Goal: Task Accomplishment & Management: Use online tool/utility

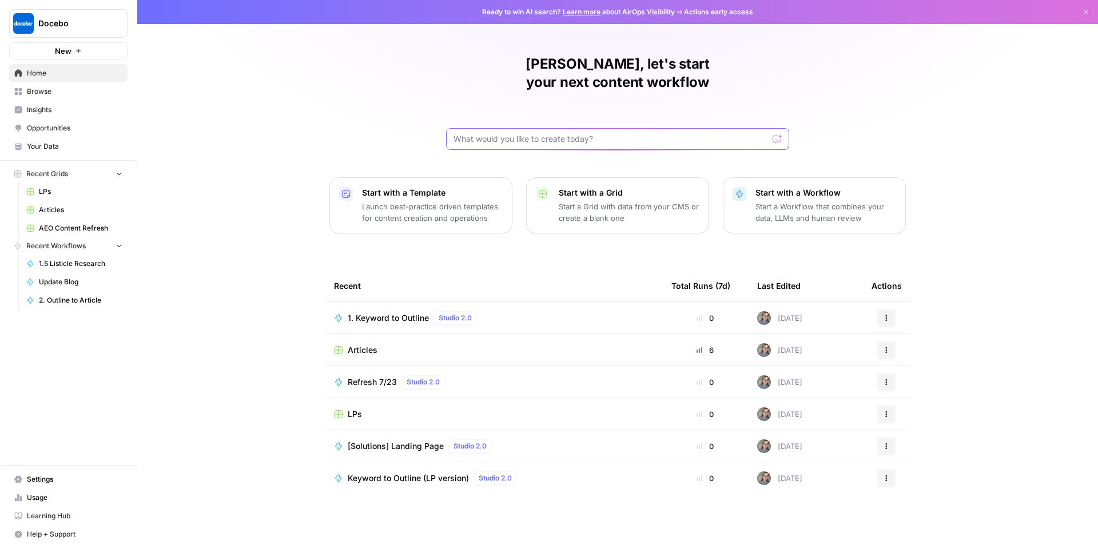
click at [555, 133] on input "text" at bounding box center [610, 138] width 314 height 11
type input "I"
click at [520, 133] on input "text" at bounding box center [610, 138] width 314 height 11
type input "i want to build llm tracking tool where my input is"
click at [531, 128] on div "i want to build llm tracking tool where my input is Send" at bounding box center [617, 139] width 343 height 22
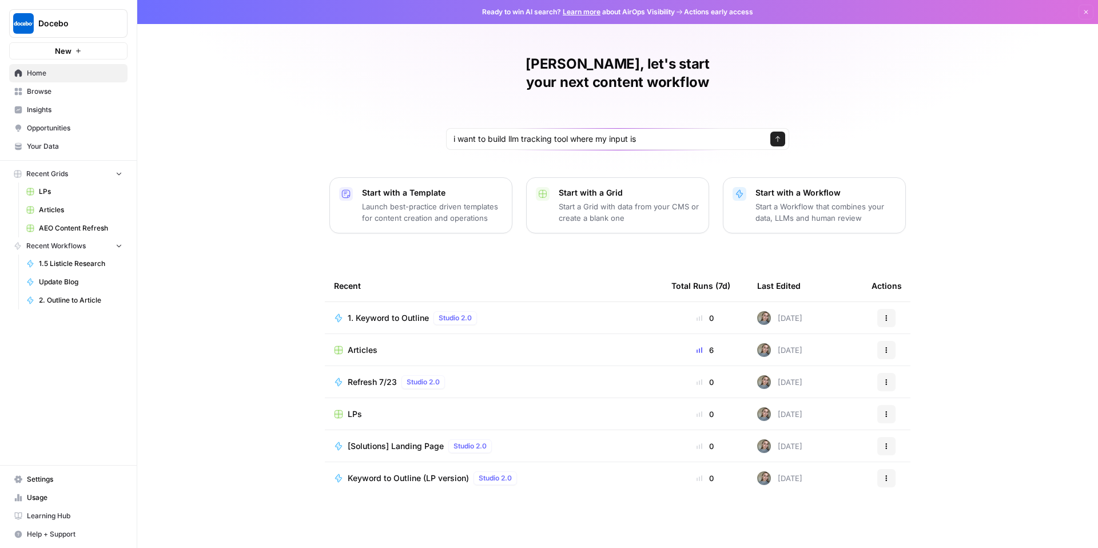
click at [531, 128] on div "i want to build llm tracking tool where my input is Send" at bounding box center [617, 139] width 343 height 22
click at [531, 133] on input "i want to build llm tracking tool where my input is" at bounding box center [605, 138] width 305 height 11
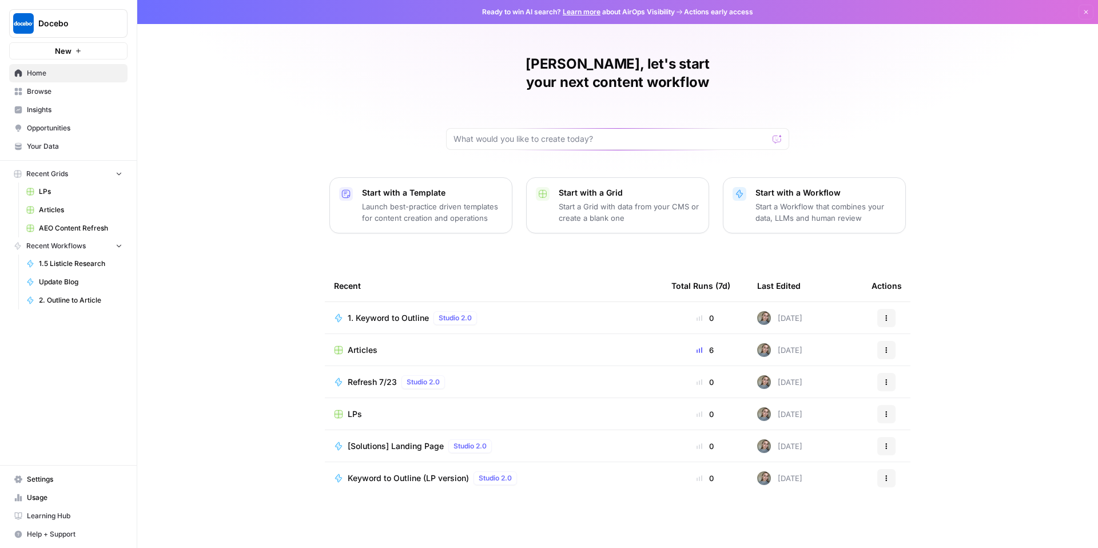
click at [79, 149] on span "Your Data" at bounding box center [74, 146] width 95 height 10
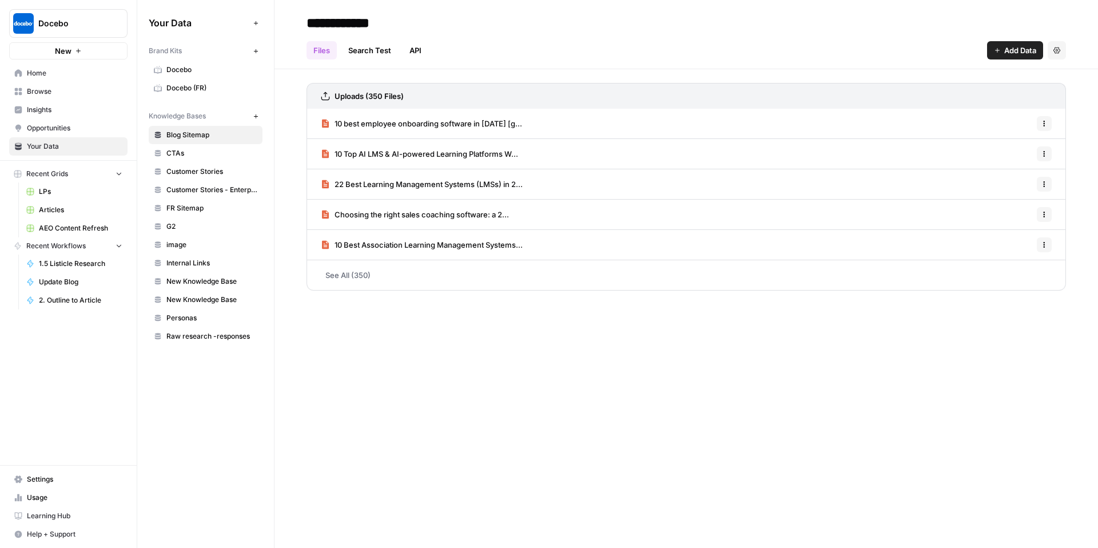
click at [257, 118] on icon "button" at bounding box center [256, 116] width 6 height 6
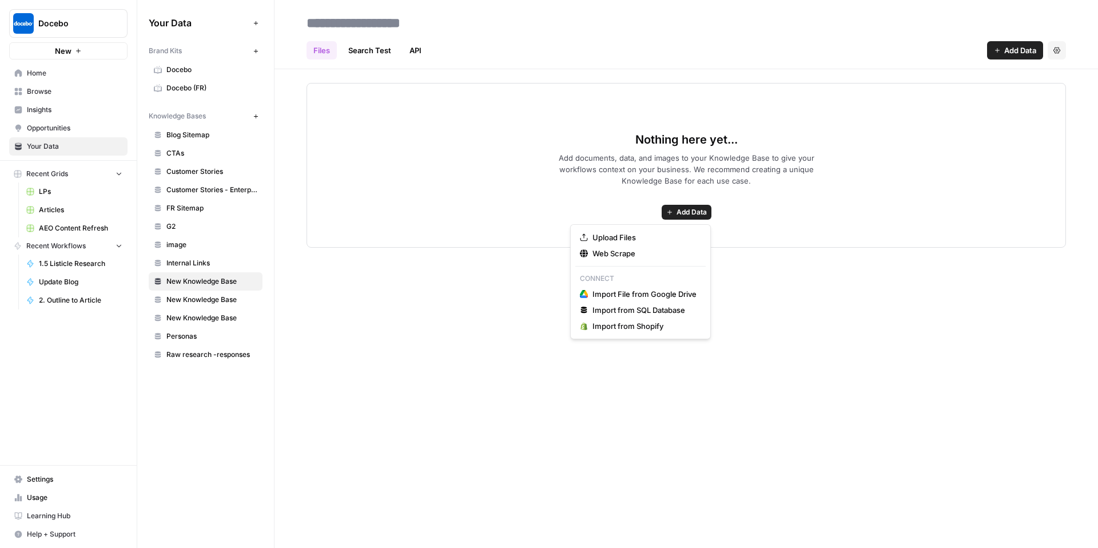
click at [676, 214] on span "Add Data" at bounding box center [691, 212] width 30 height 10
click at [641, 232] on span "Upload Files" at bounding box center [644, 237] width 104 height 11
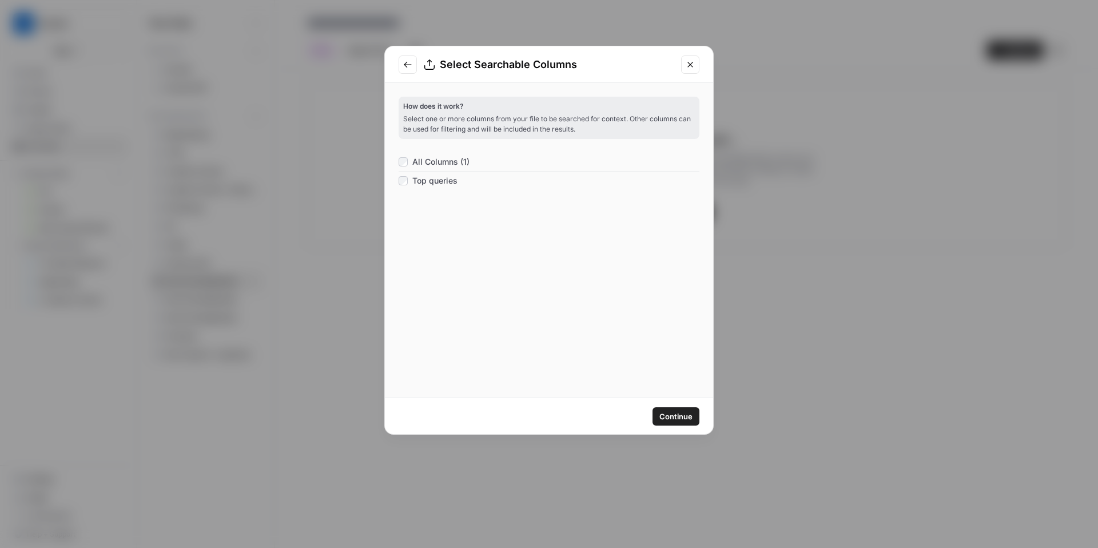
click at [698, 415] on button "Continue" at bounding box center [675, 416] width 47 height 18
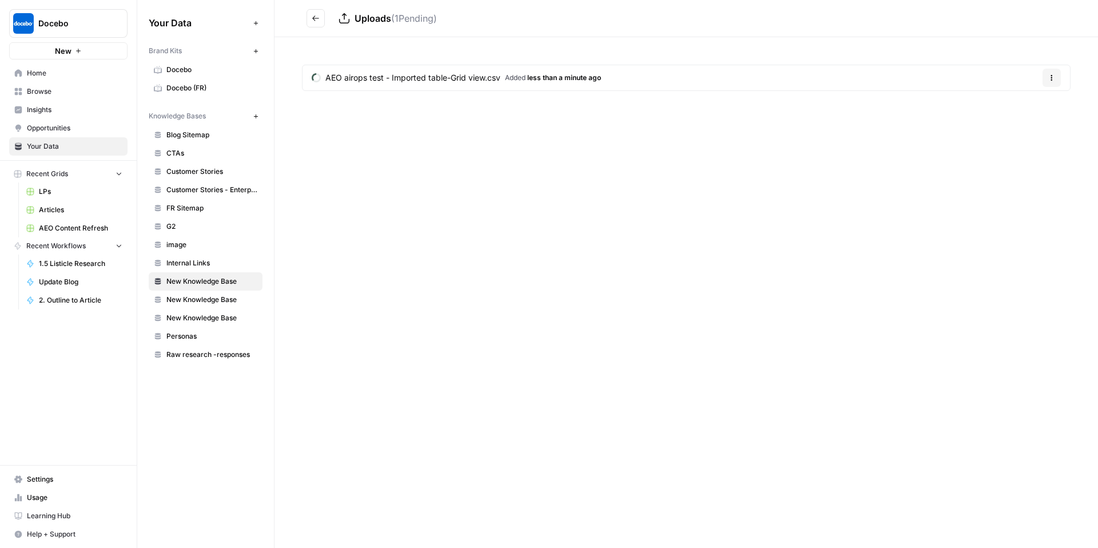
click at [1055, 77] on button "Options" at bounding box center [1051, 78] width 18 height 18
click at [756, 203] on div "Uploads ( 1 Pending) AEO airops test - Imported table-Grid view.csv Added less …" at bounding box center [685, 274] width 823 height 548
click at [1049, 77] on icon "button" at bounding box center [1051, 77] width 7 height 7
click at [810, 135] on div "Uploads AEO airops test - Imported table-Grid view.csv Added 1 minute ago Optio…" at bounding box center [685, 274] width 823 height 548
click at [319, 12] on button "Go back" at bounding box center [315, 18] width 18 height 18
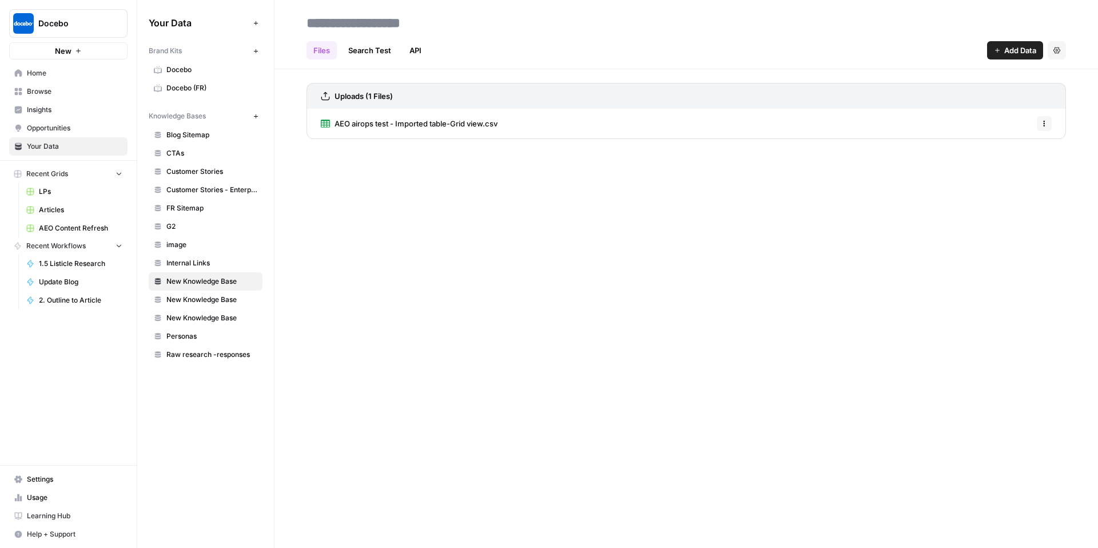
type input "*"
type input "*******"
drag, startPoint x: 567, startPoint y: 320, endPoint x: 564, endPoint y: 312, distance: 7.8
click at [568, 319] on div "******* Files Search Test API Add Data Settings Uploads (1 Files) AEO airops te…" at bounding box center [685, 274] width 823 height 548
click at [25, 65] on link "Home" at bounding box center [68, 73] width 118 height 18
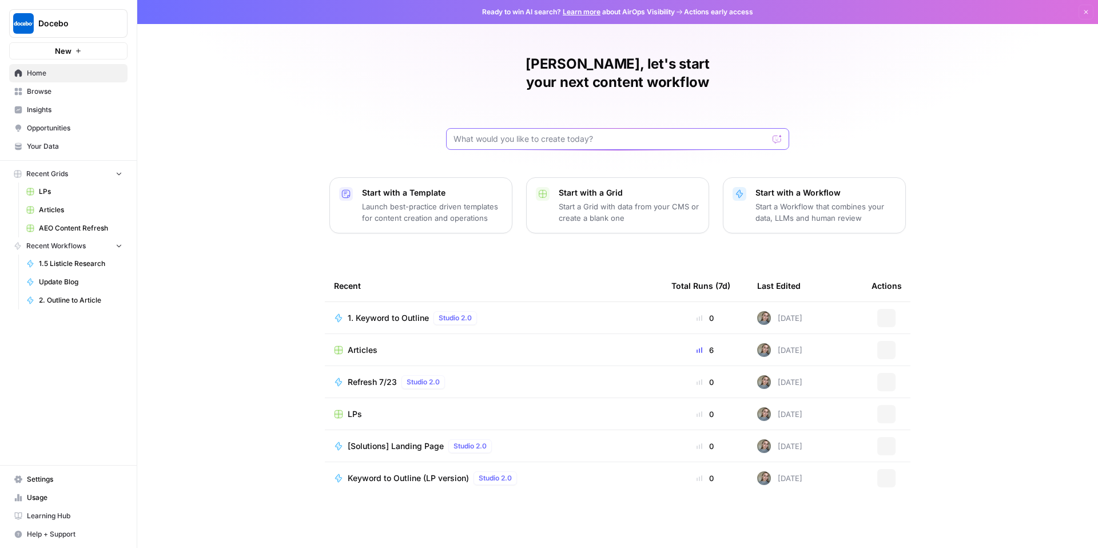
click at [631, 133] on input "text" at bounding box center [610, 138] width 314 height 11
paste input "i want to build llm tracking tool where my input is"
click at [754, 133] on input "i want to build llm tracking tool where my input is is AEO-GSC knowledgebase an…" at bounding box center [605, 138] width 305 height 11
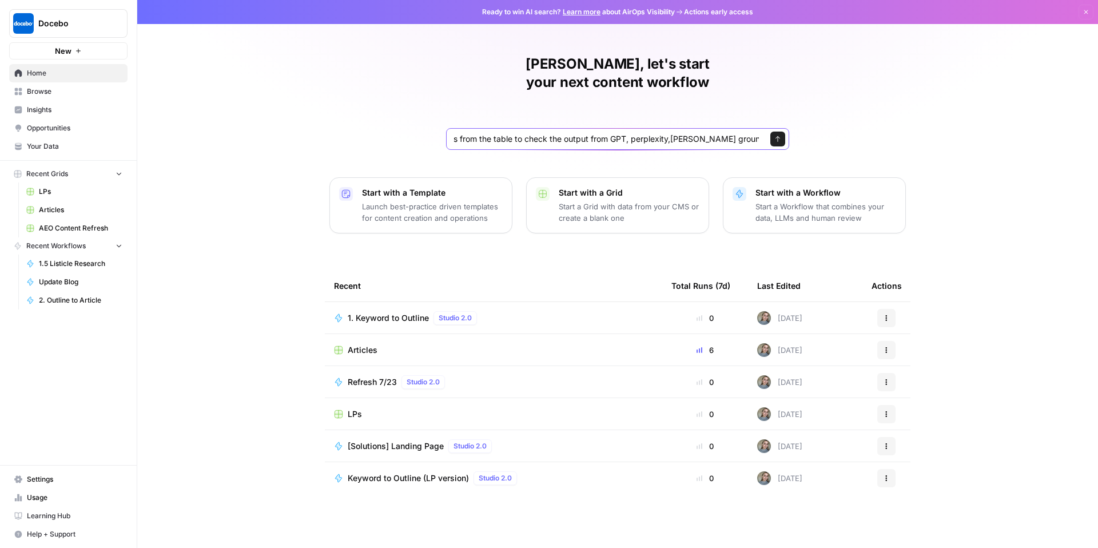
scroll to position [0, 385]
type input "i want to build llm tracking tool where my input is is AEO-GSC knowledgebase an…"
click button "Send" at bounding box center [777, 138] width 15 height 15
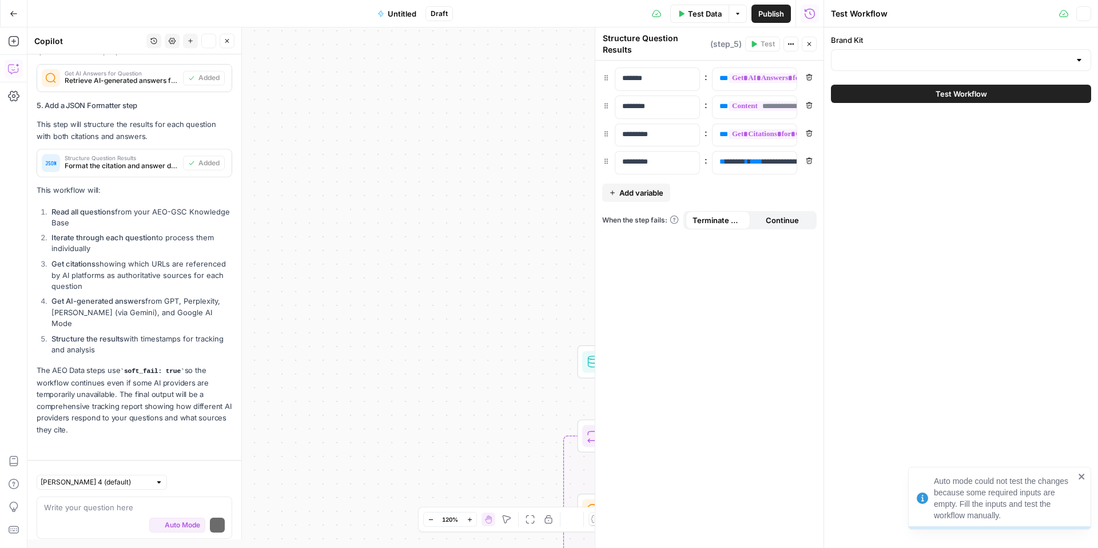
scroll to position [814, 0]
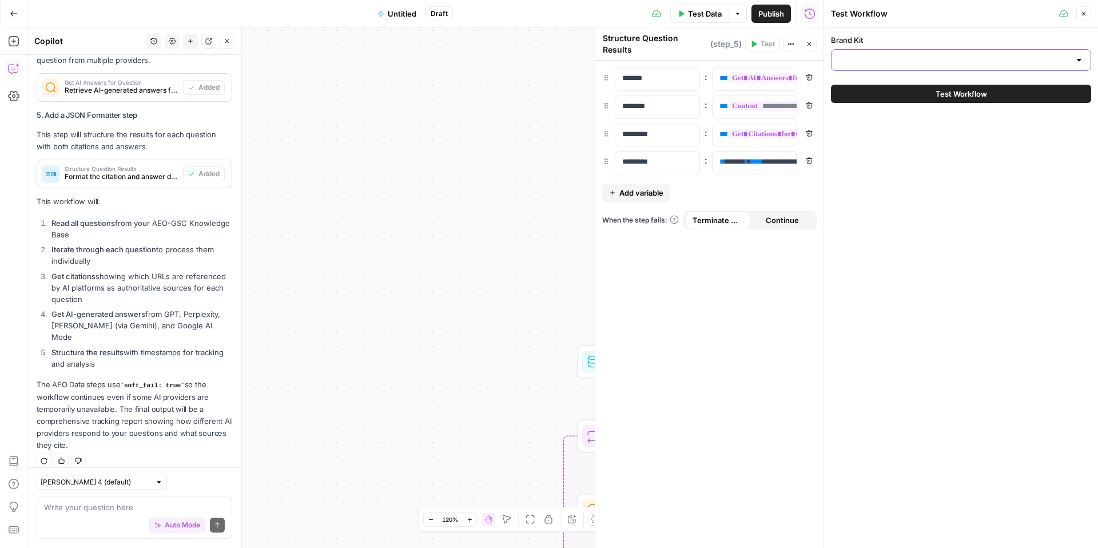
click at [874, 55] on input "Brand Kit" at bounding box center [954, 59] width 232 height 11
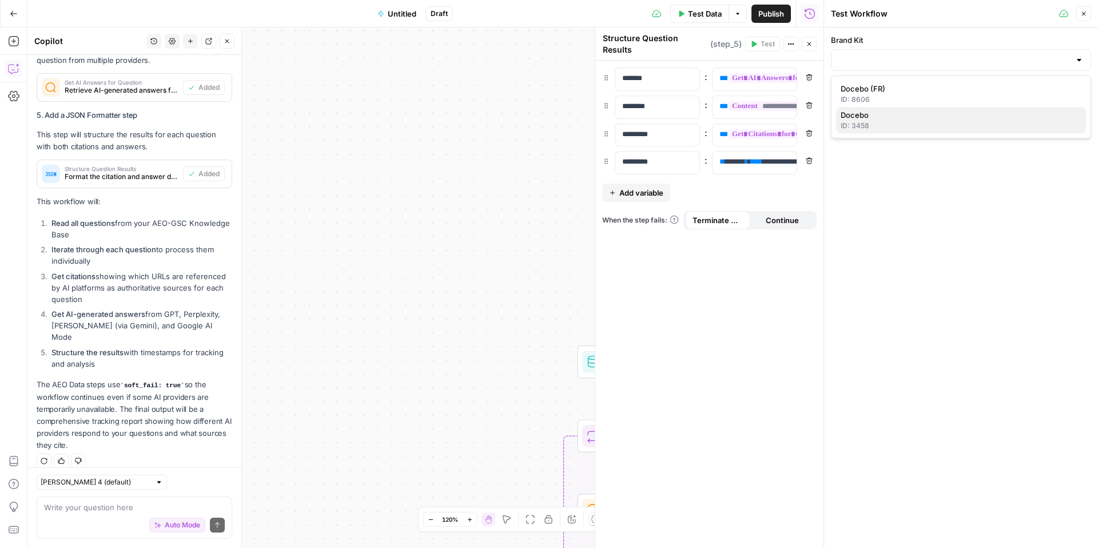
click at [862, 132] on button "Docebo ID: 3458" at bounding box center [961, 120] width 250 height 26
type input "Docebo"
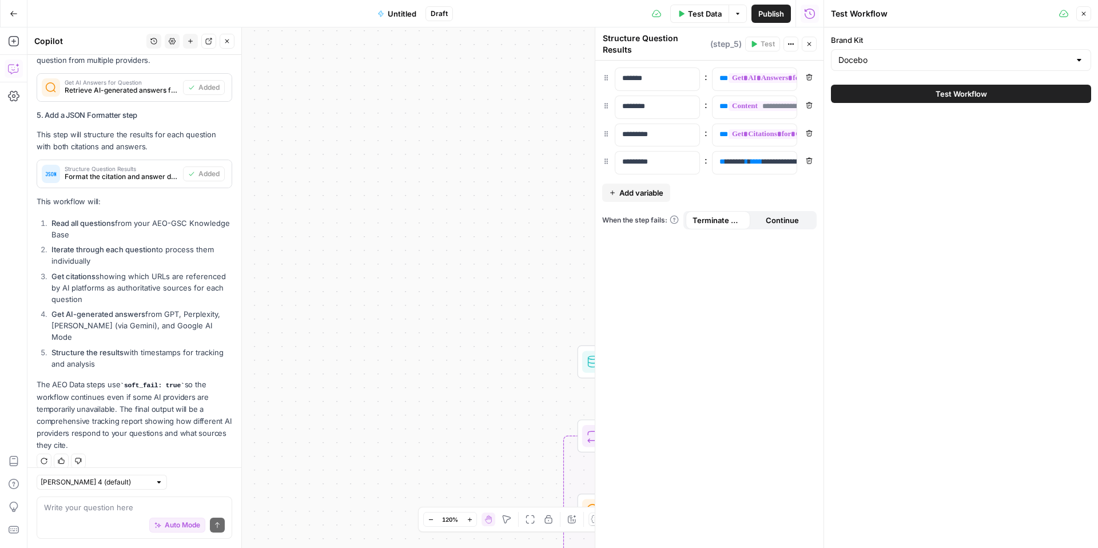
click at [1003, 98] on button "Test Workflow" at bounding box center [961, 94] width 260 height 18
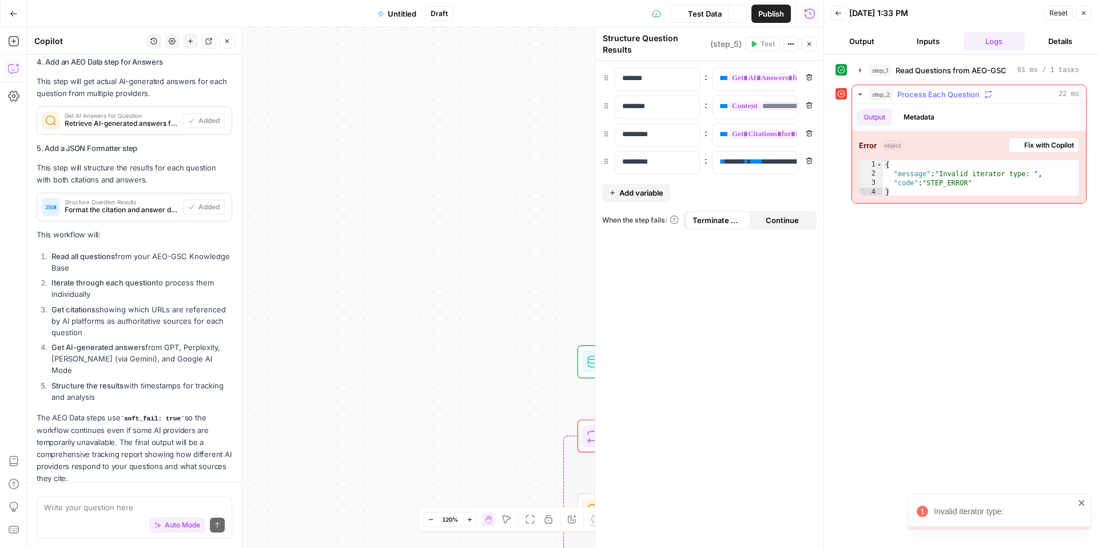
scroll to position [814, 0]
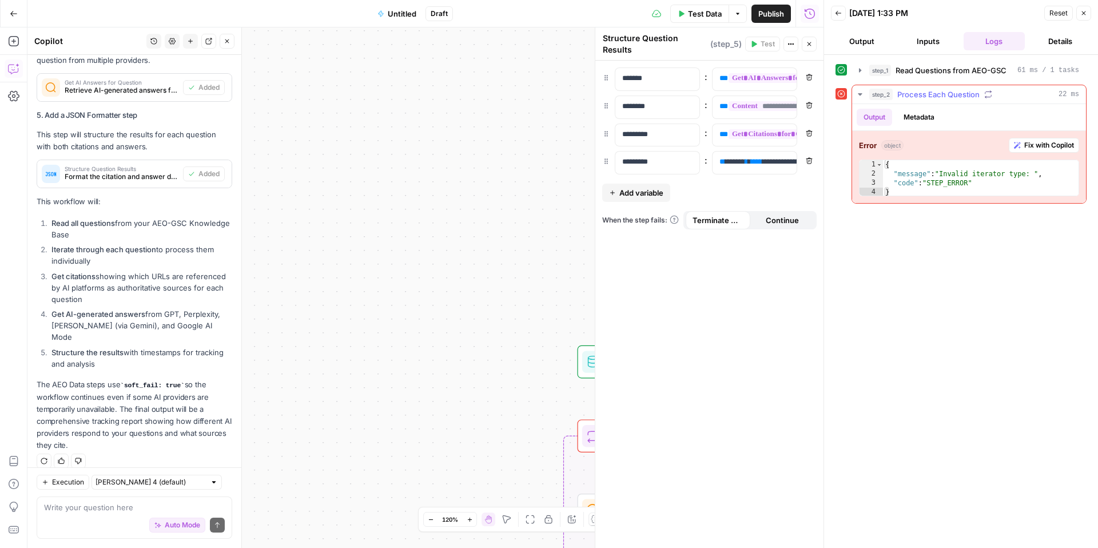
click at [1036, 144] on span "Fix with Copilot" at bounding box center [1049, 145] width 50 height 10
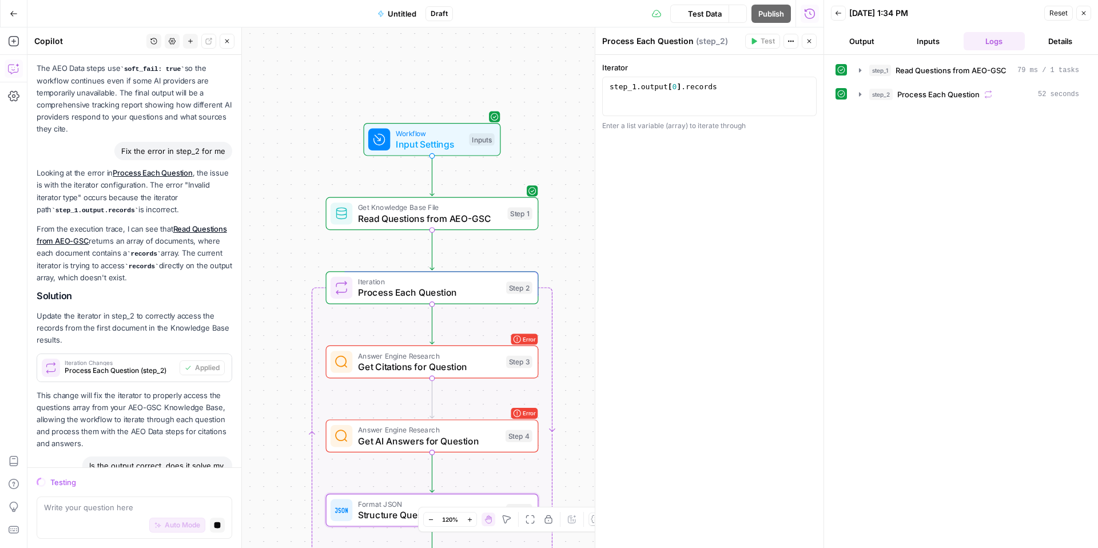
scroll to position [1184, 0]
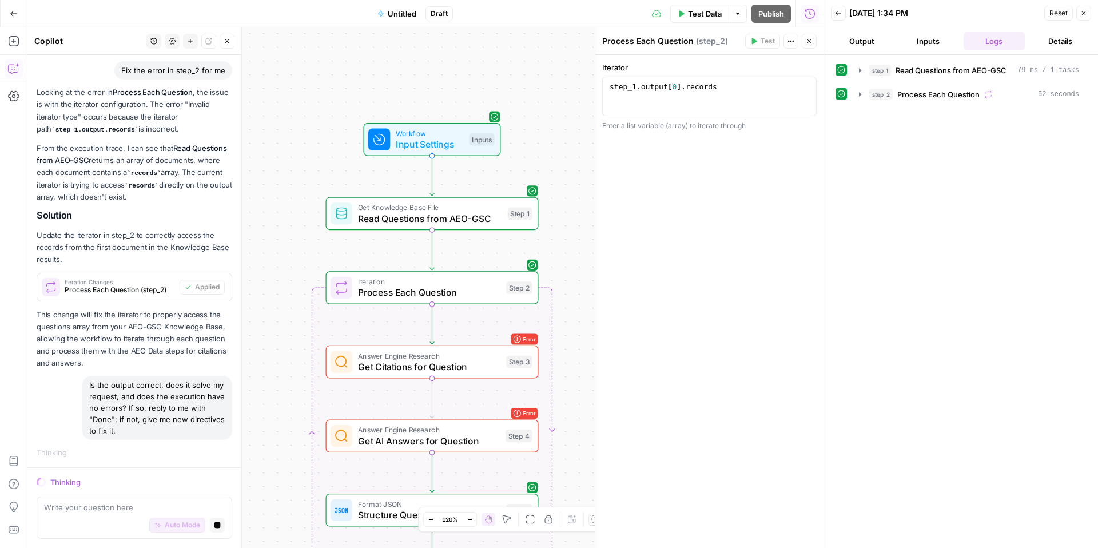
click at [419, 289] on span "Process Each Question" at bounding box center [429, 292] width 143 height 14
click at [597, 519] on icon at bounding box center [595, 519] width 9 height 9
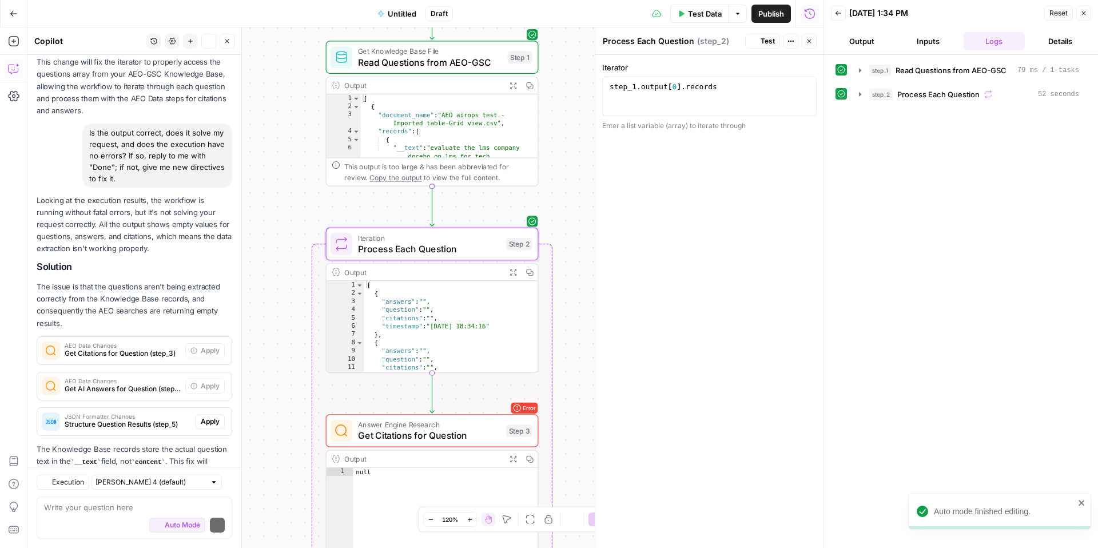
scroll to position [1545, 0]
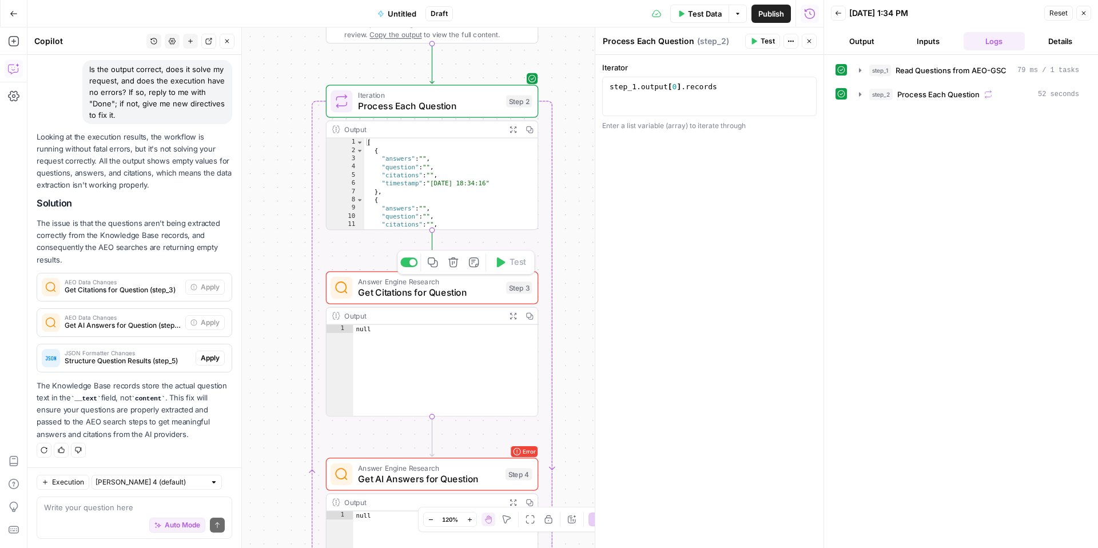
click at [484, 291] on span "Get Citations for Question" at bounding box center [429, 292] width 142 height 14
type textarea "Get Citations for Question"
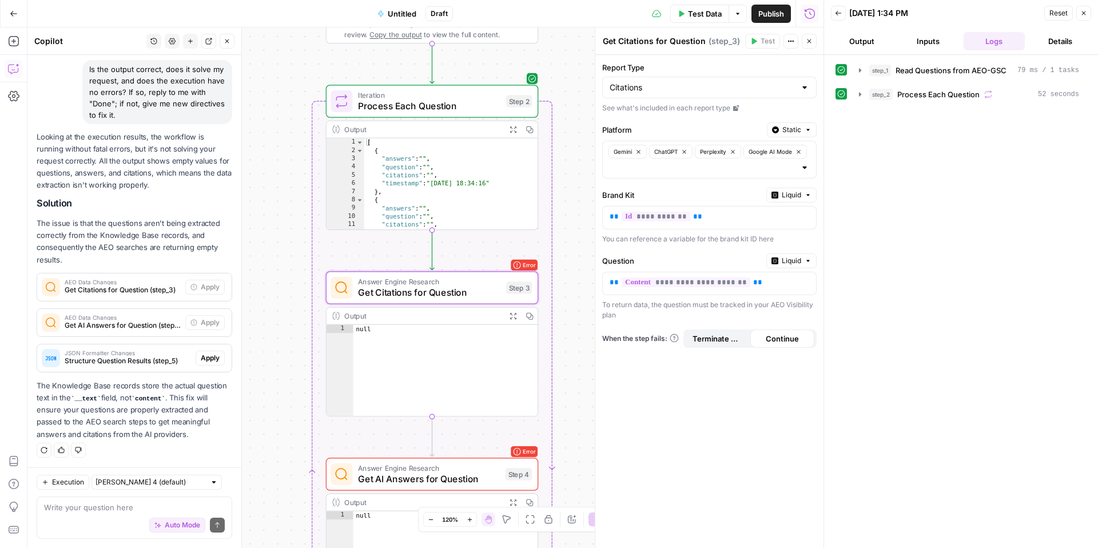
click at [133, 282] on span "AEO Data Changes" at bounding box center [123, 282] width 116 height 6
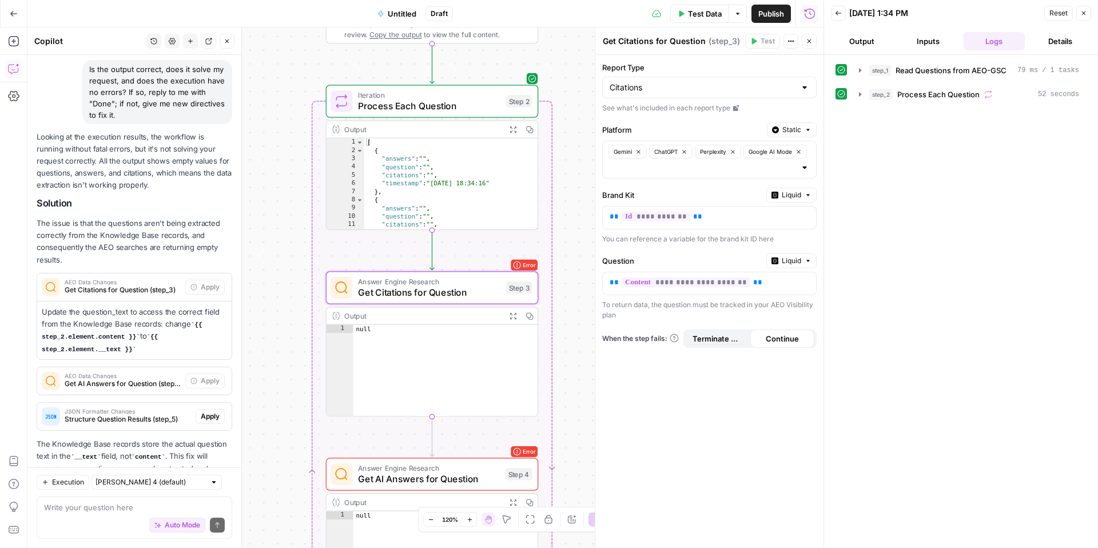
click at [133, 282] on span "AEO Data Changes" at bounding box center [123, 282] width 116 height 6
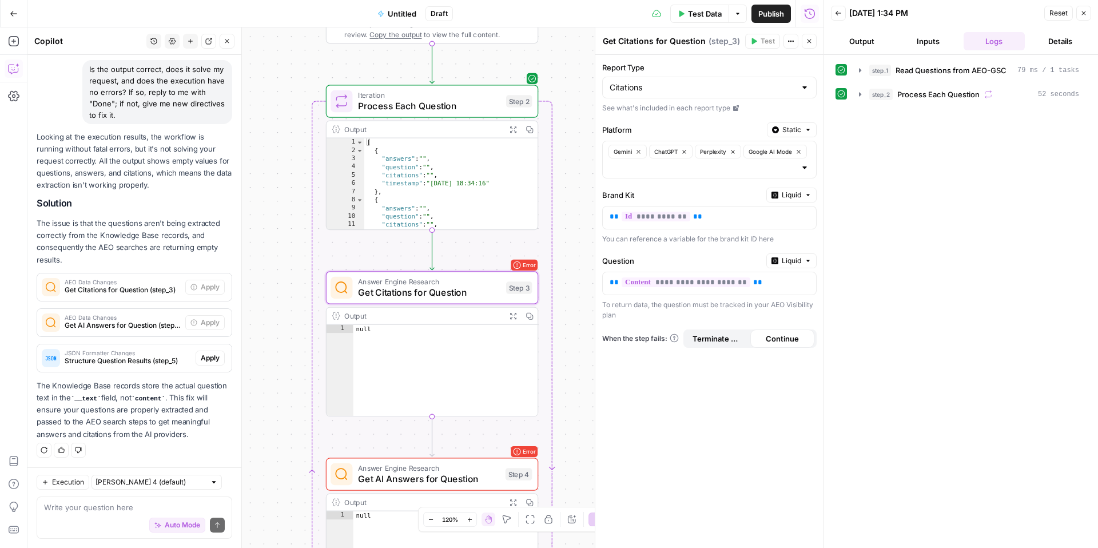
click at [133, 282] on span "AEO Data Changes" at bounding box center [123, 282] width 116 height 6
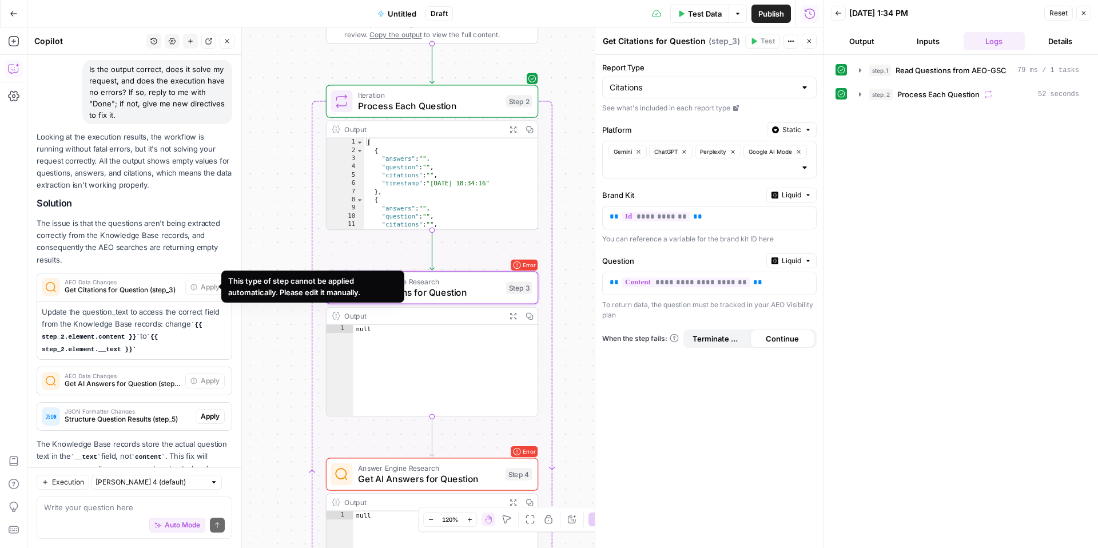
scroll to position [1603, 0]
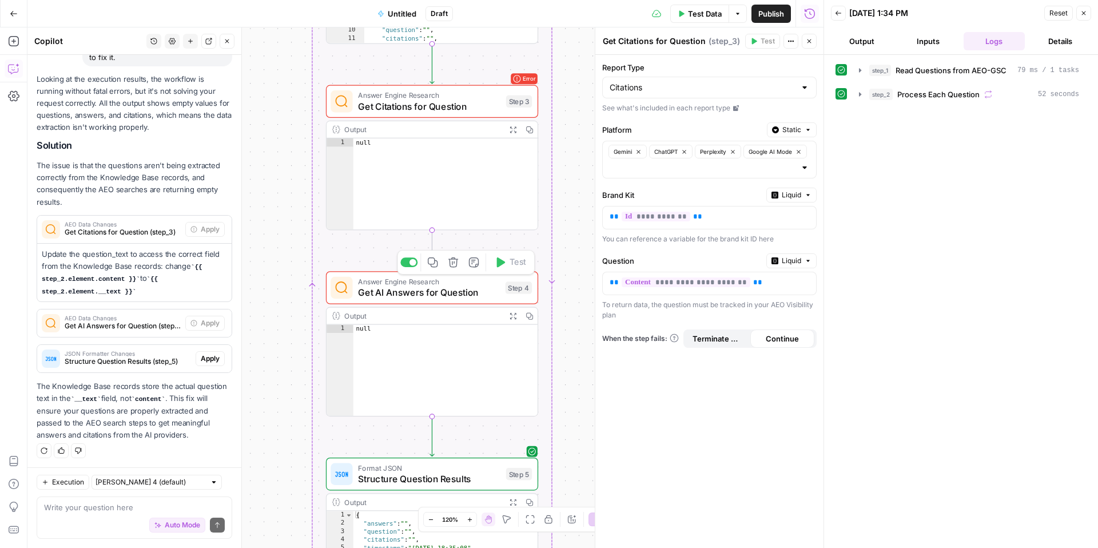
type textarea "****"
click at [456, 166] on div "null" at bounding box center [445, 191] width 184 height 107
click at [457, 90] on span "Answer Engine Research" at bounding box center [429, 95] width 142 height 11
click at [691, 9] on span "Test Data" at bounding box center [705, 13] width 34 height 11
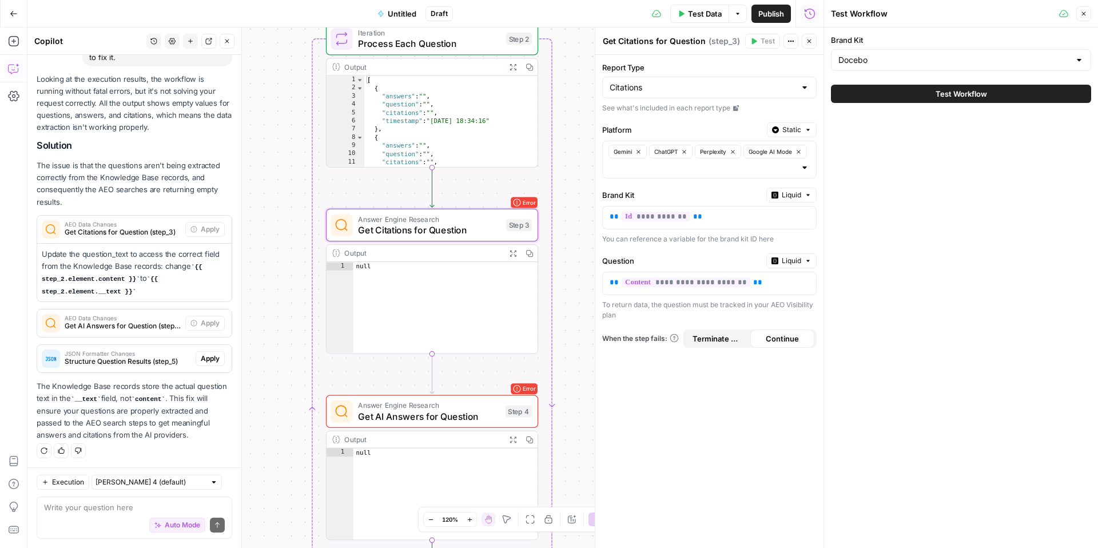
click at [501, 50] on div "Iteration Process Each Question Step 2 Copy step Delete step Add Note Test" at bounding box center [430, 38] width 201 height 23
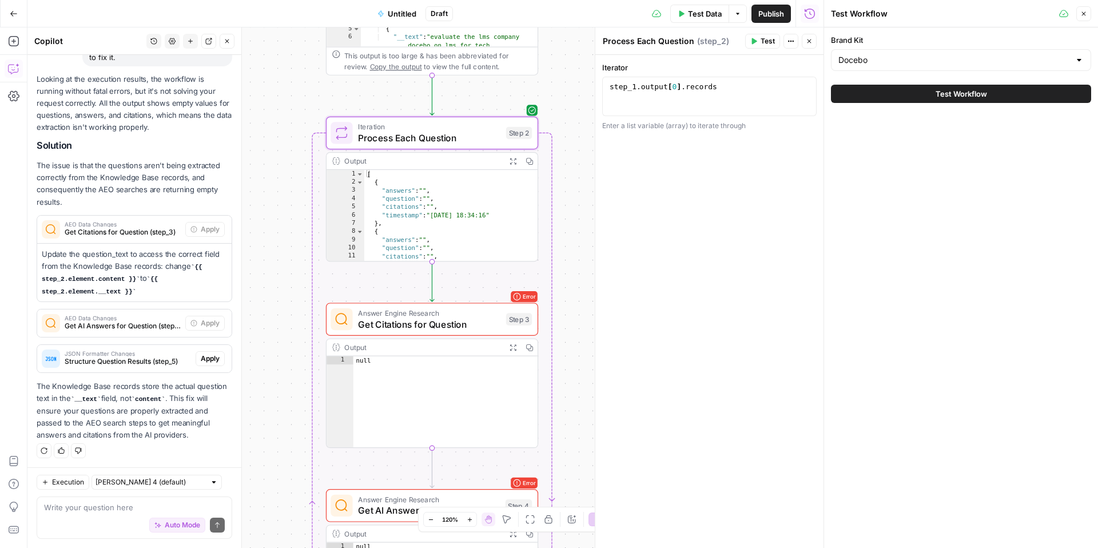
click at [494, 309] on span "Answer Engine Research" at bounding box center [429, 313] width 142 height 11
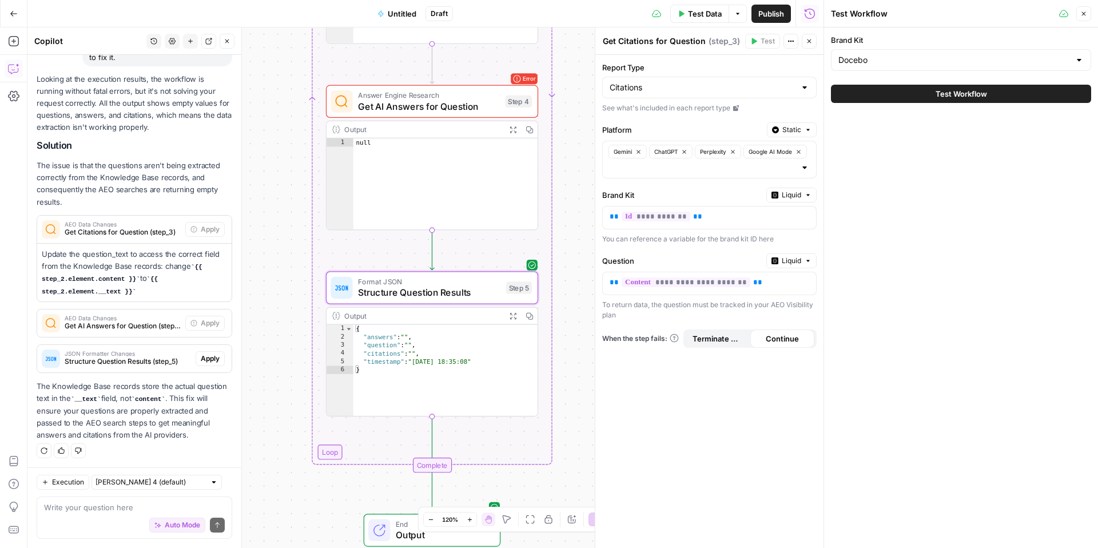
click at [201, 357] on span "Apply" at bounding box center [210, 358] width 19 height 10
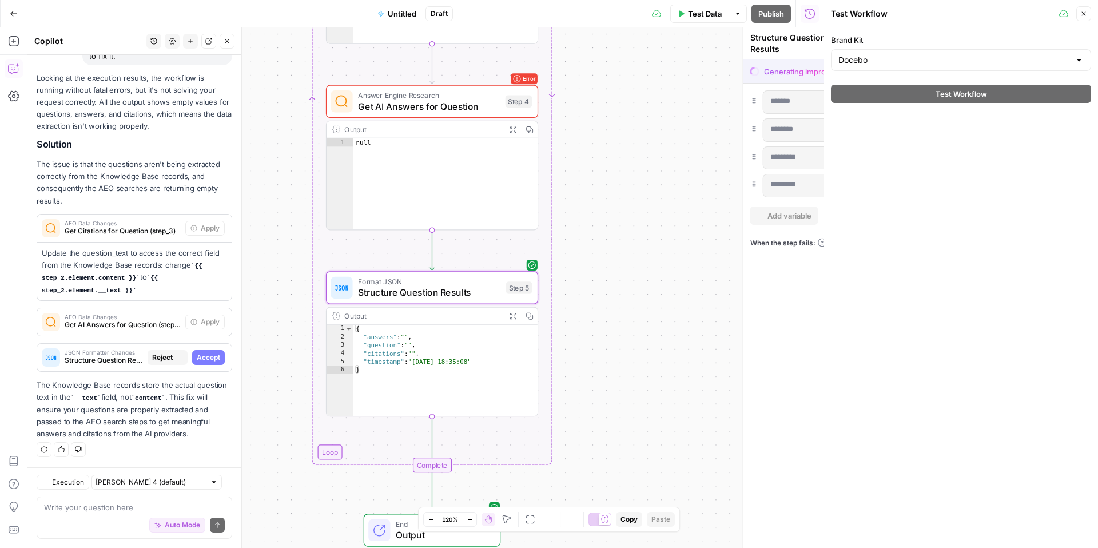
scroll to position [1566, 0]
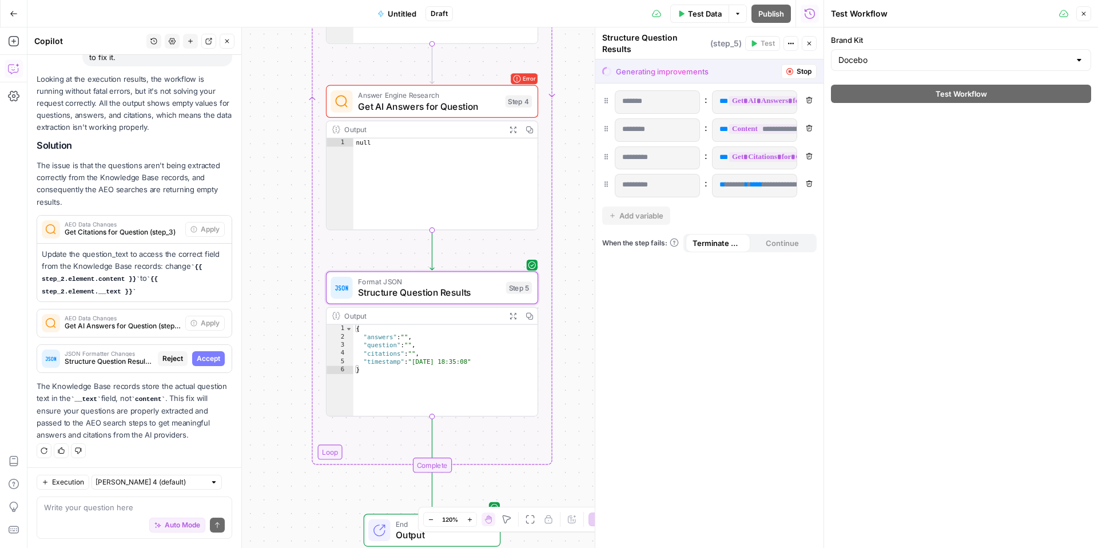
click at [197, 356] on span "Accept" at bounding box center [208, 358] width 23 height 10
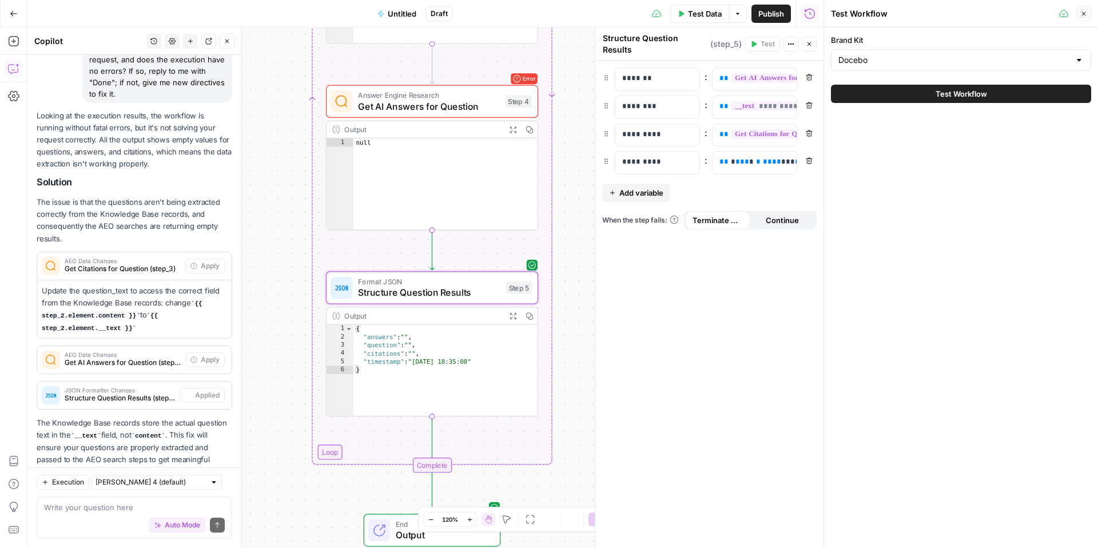
scroll to position [1603, 0]
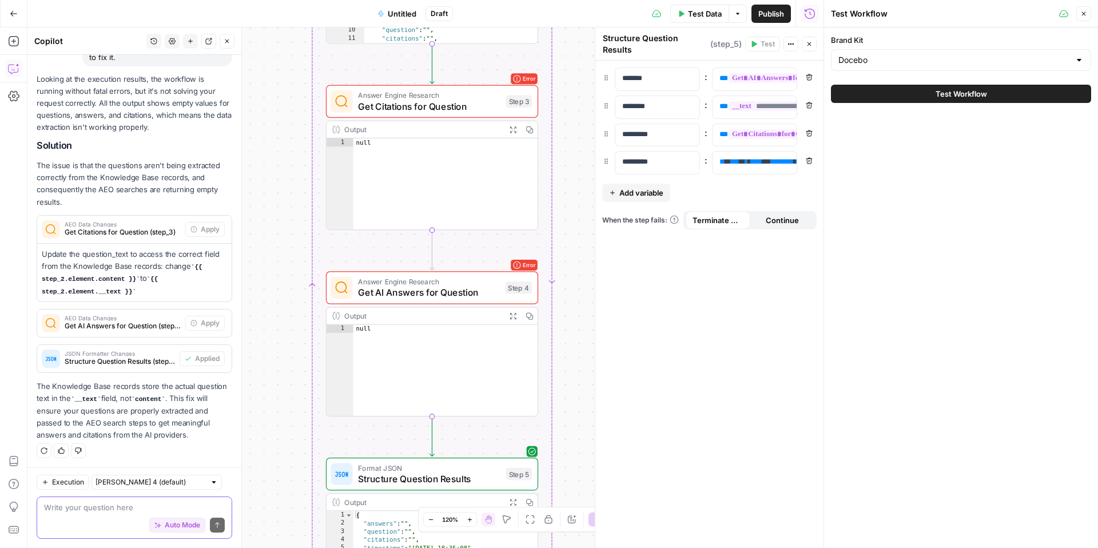
click at [168, 523] on span "Auto Mode" at bounding box center [182, 525] width 35 height 10
click at [153, 523] on button "Auto Mode" at bounding box center [177, 524] width 56 height 15
click at [176, 529] on span "Auto Mode" at bounding box center [182, 525] width 35 height 10
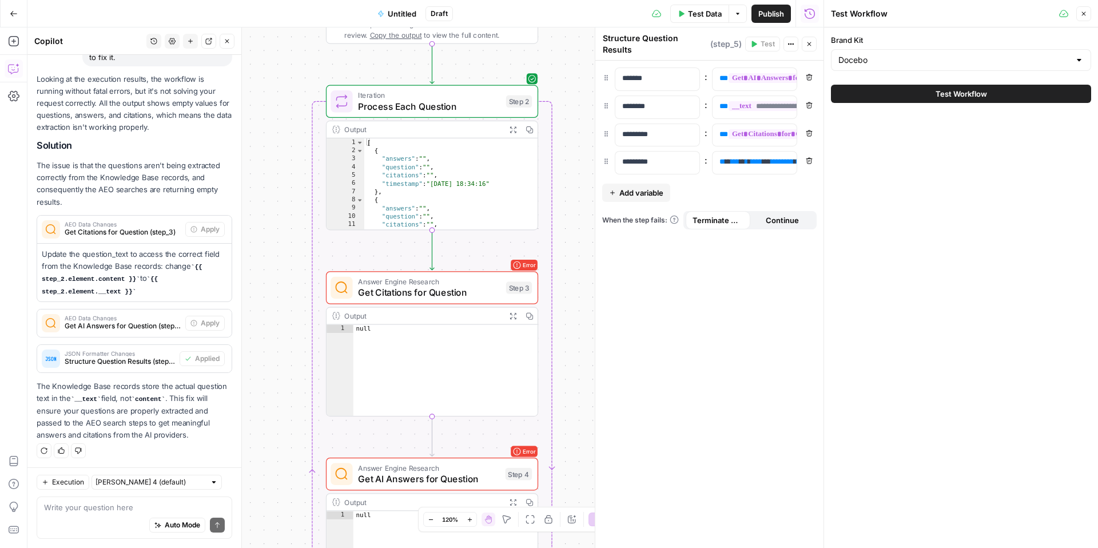
click at [481, 284] on span "Answer Engine Research" at bounding box center [429, 281] width 142 height 11
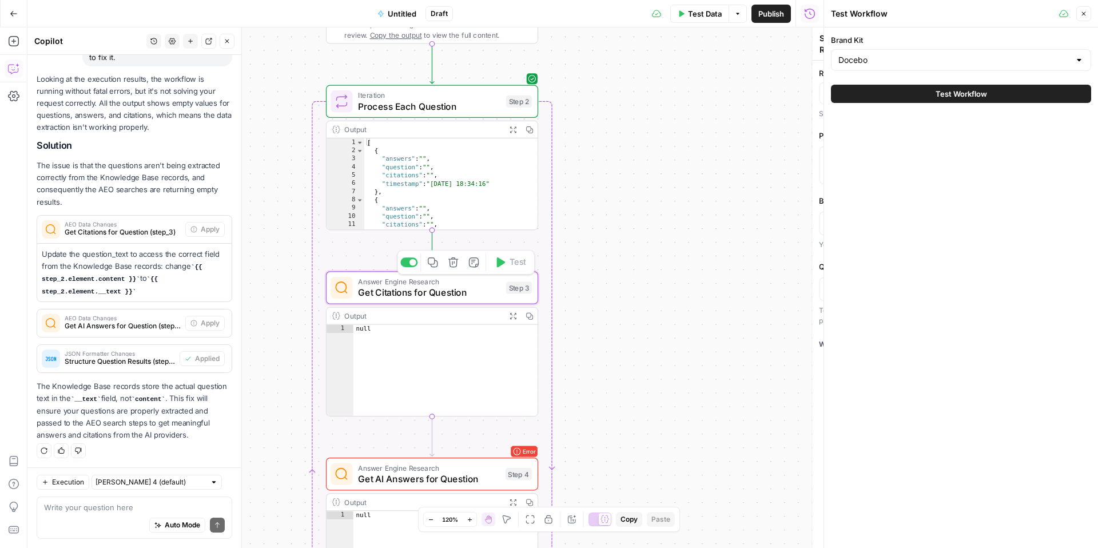
type textarea "Get Citations for Question"
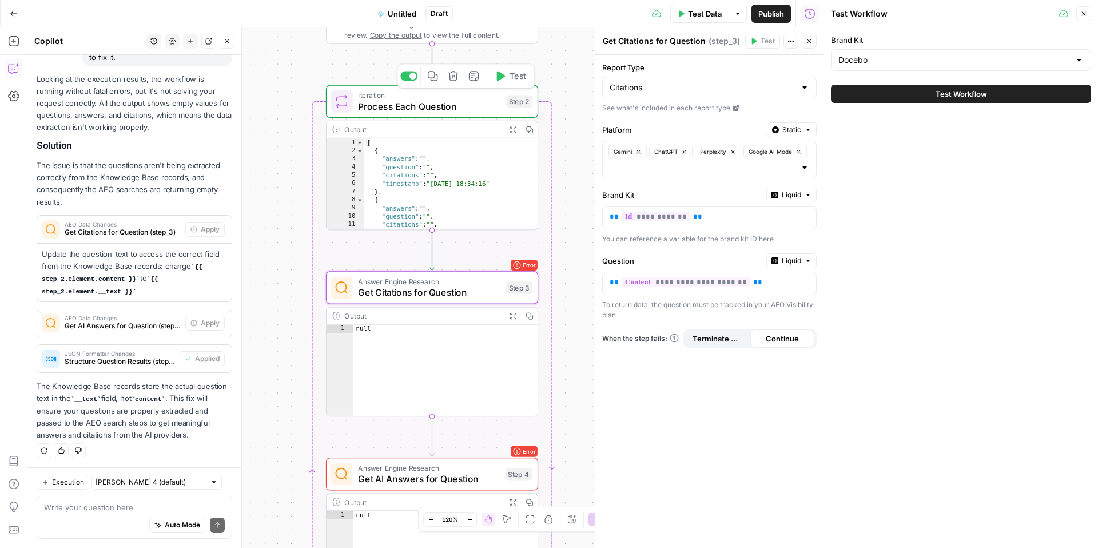
click at [512, 79] on span "Test" at bounding box center [517, 76] width 17 height 13
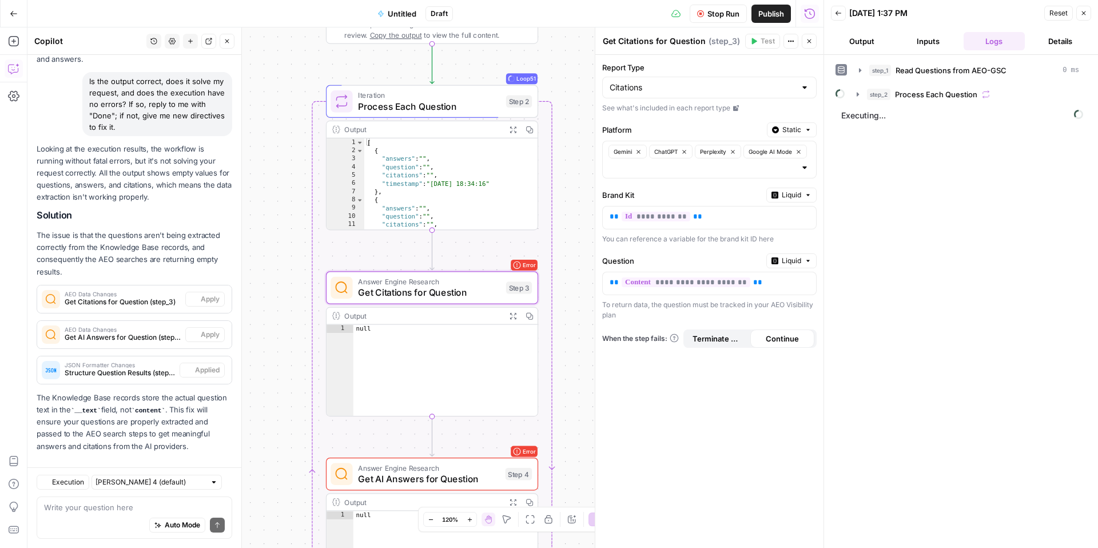
scroll to position [1545, 0]
